Goal: Find specific page/section: Find specific page/section

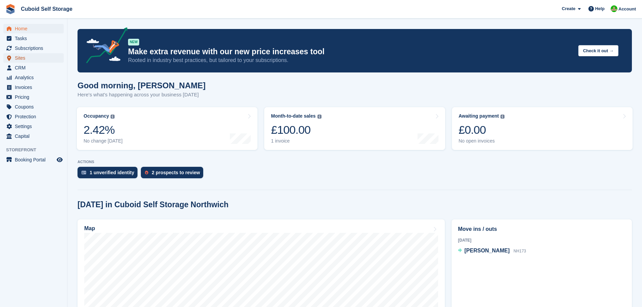
click at [21, 58] on span "Sites" at bounding box center [35, 57] width 40 height 9
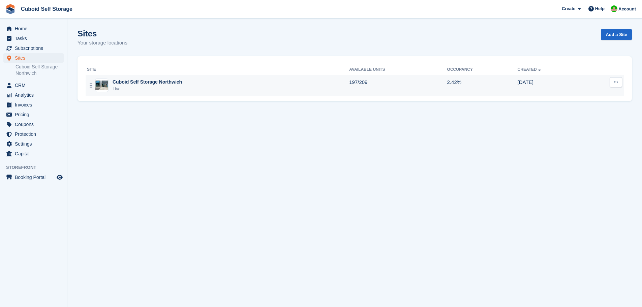
click at [190, 86] on div "Cuboid Self Storage Northwich Live" at bounding box center [218, 86] width 262 height 14
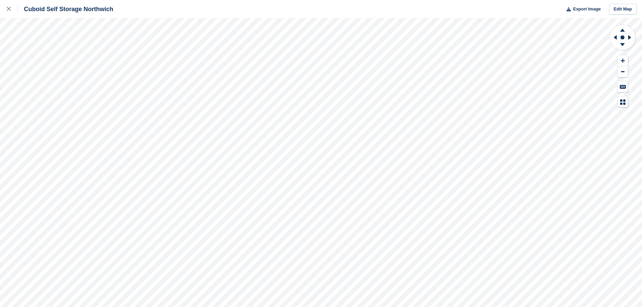
click at [65, 97] on div "Cuboid Self Storage Northwich Export Image Edit Map" at bounding box center [321, 153] width 642 height 307
click at [84, 71] on div "Cuboid Self Storage Northwich Export Image Edit Map" at bounding box center [321, 153] width 642 height 307
click at [34, 80] on div "Cuboid Self Storage Northwich Export Image Edit Map" at bounding box center [321, 153] width 642 height 307
